Goal: Navigation & Orientation: Find specific page/section

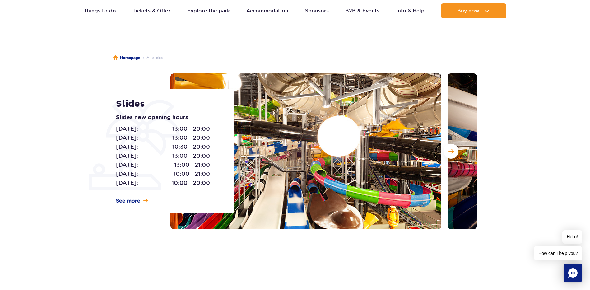
scroll to position [62, 0]
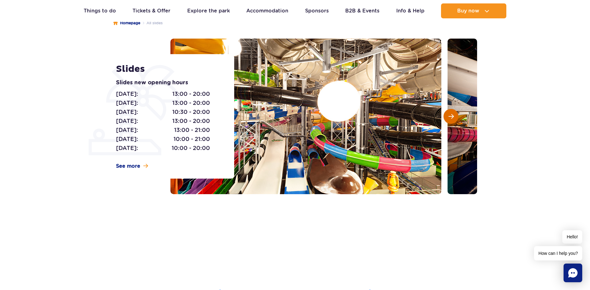
click at [452, 118] on span "Next slide" at bounding box center [450, 117] width 5 height 6
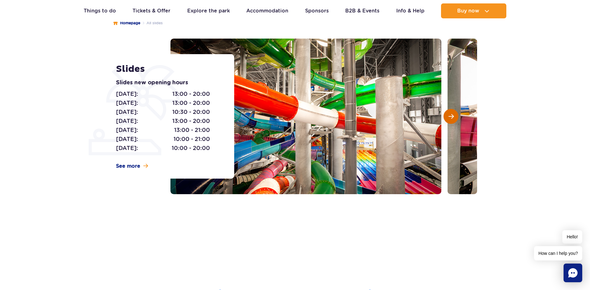
click at [451, 118] on span "Next slide" at bounding box center [450, 117] width 5 height 6
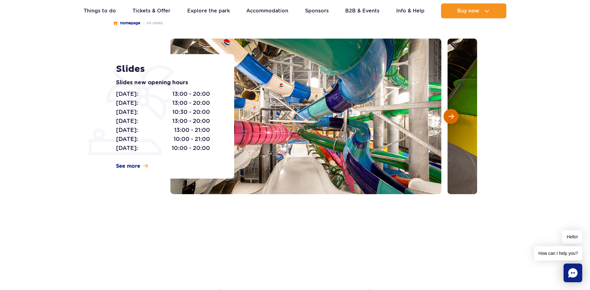
click at [451, 118] on span "Next slide" at bounding box center [450, 117] width 5 height 6
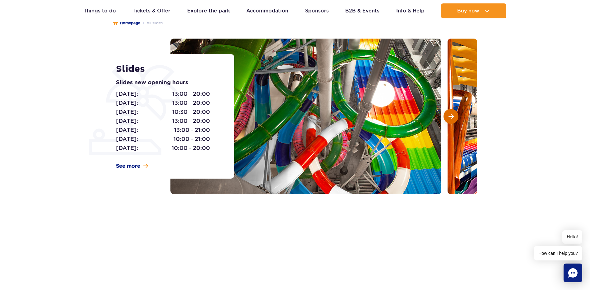
click at [451, 118] on span "Next slide" at bounding box center [450, 117] width 5 height 6
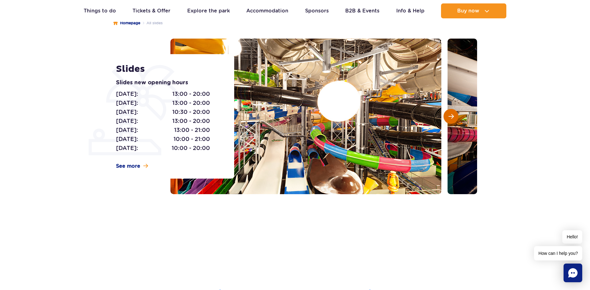
click at [451, 118] on span "Next slide" at bounding box center [450, 117] width 5 height 6
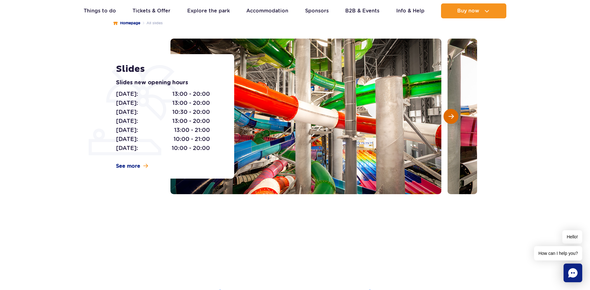
click at [451, 118] on span "Next slide" at bounding box center [450, 117] width 5 height 6
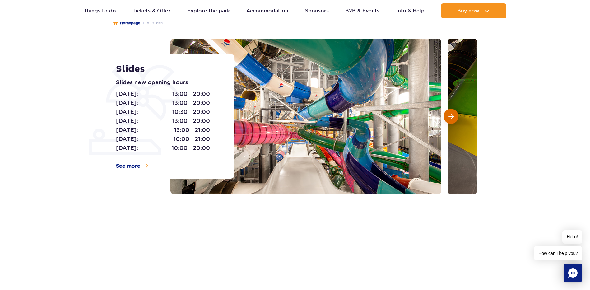
click at [451, 118] on span "Next slide" at bounding box center [450, 117] width 5 height 6
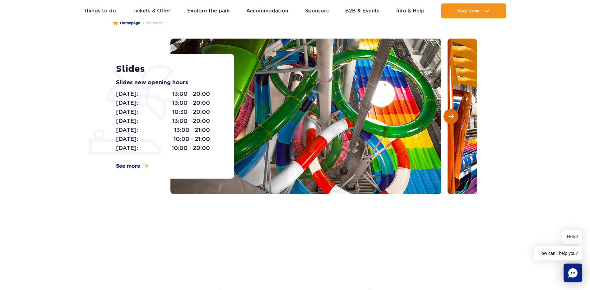
click at [451, 118] on span "Next slide" at bounding box center [450, 117] width 5 height 6
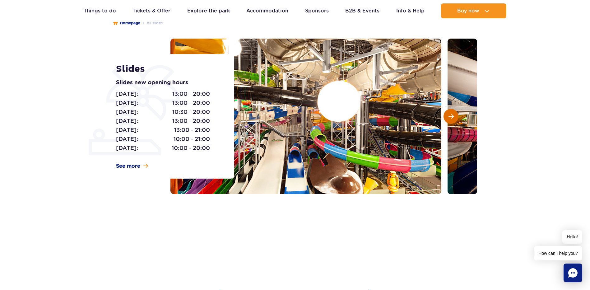
click at [451, 118] on span "Next slide" at bounding box center [450, 117] width 5 height 6
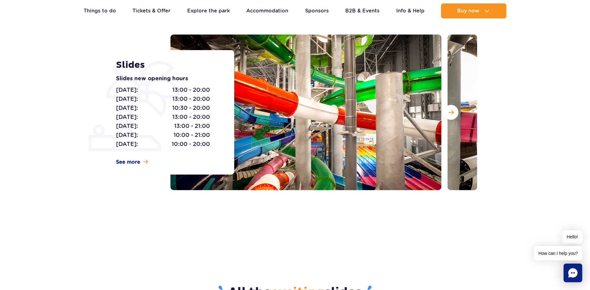
scroll to position [0, 0]
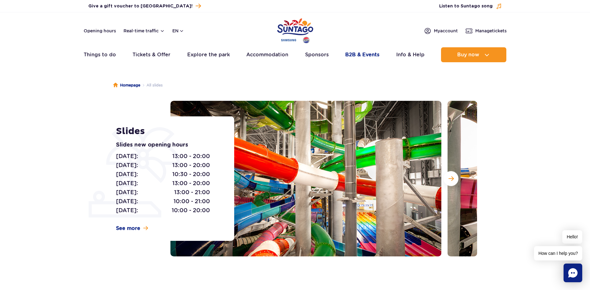
click at [371, 54] on link "B2B & Events" at bounding box center [362, 54] width 34 height 15
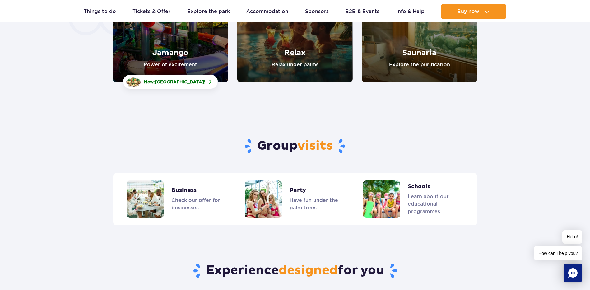
scroll to position [1392, 0]
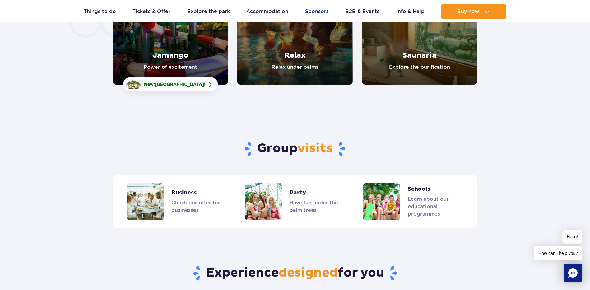
click at [316, 12] on link "Sponsors" at bounding box center [317, 11] width 24 height 15
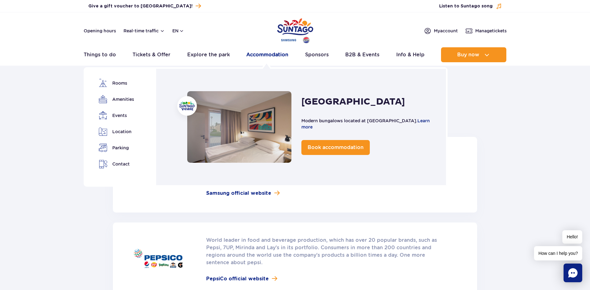
click at [271, 56] on link "Accommodation" at bounding box center [267, 54] width 42 height 15
